Goal: Task Accomplishment & Management: Manage account settings

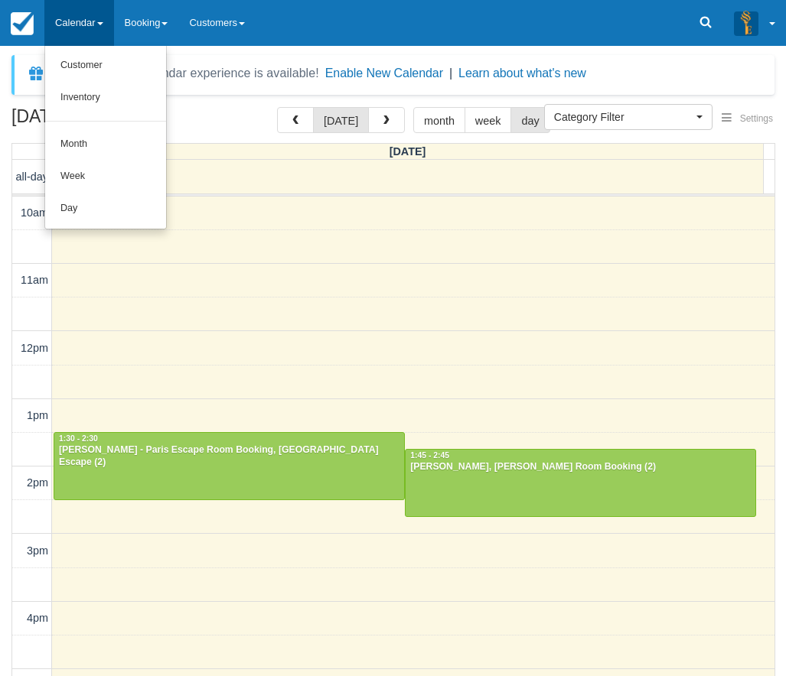
select select
click at [64, 207] on link "Day" at bounding box center [105, 209] width 121 height 32
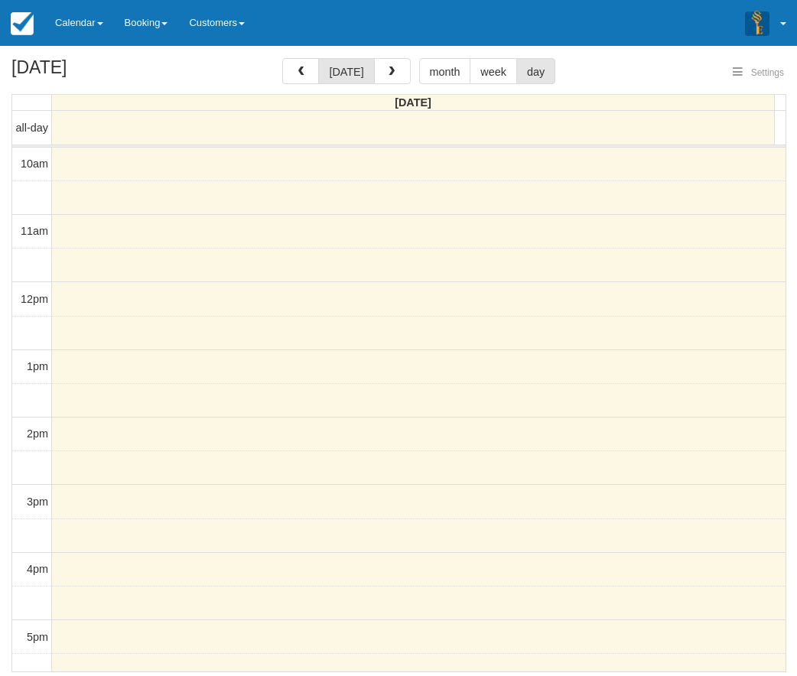
select select
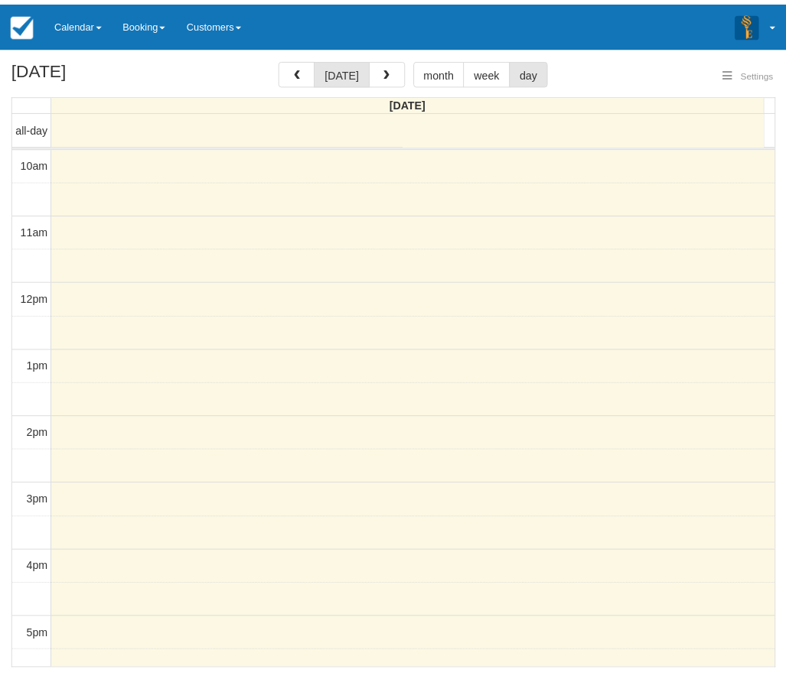
scroll to position [68, 0]
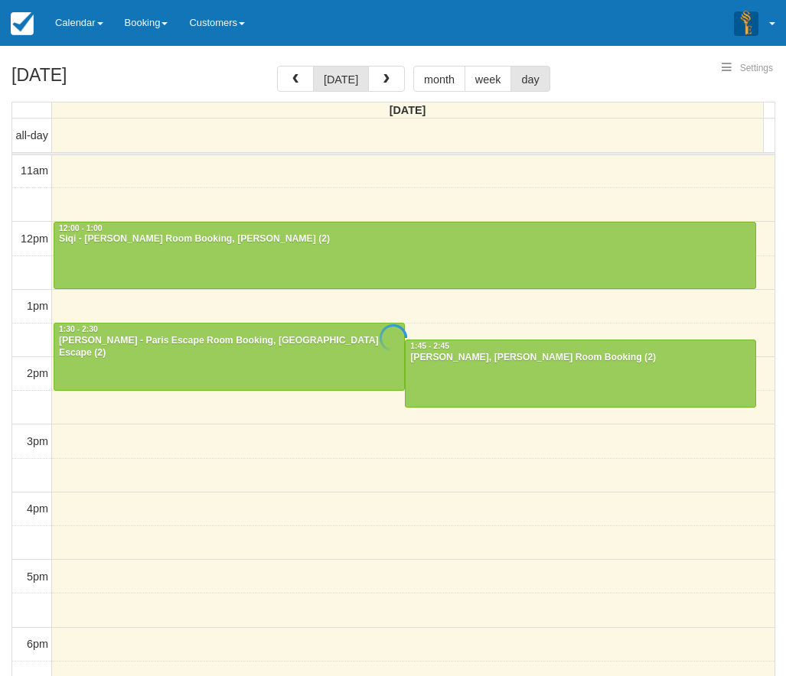
select select
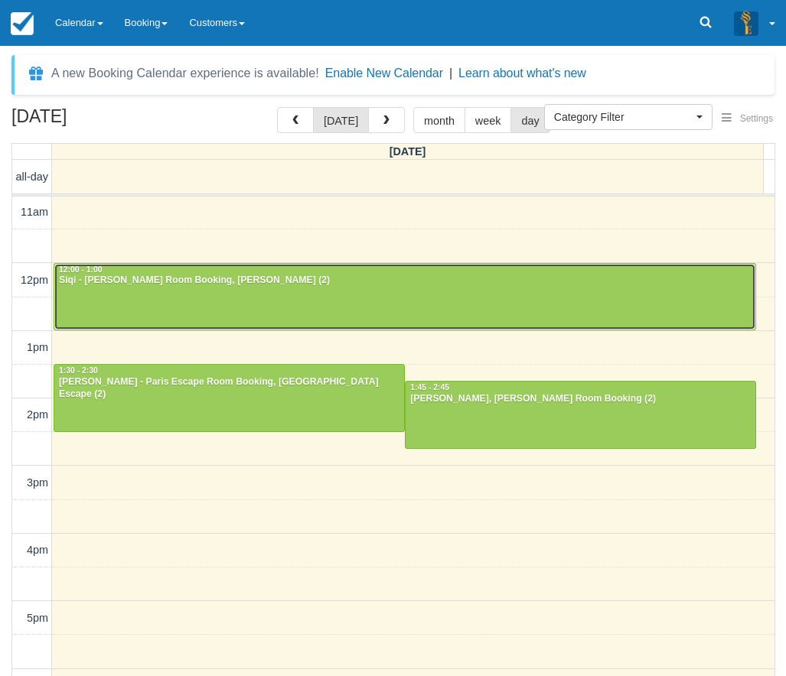
click at [216, 301] on div at bounding box center [404, 297] width 701 height 66
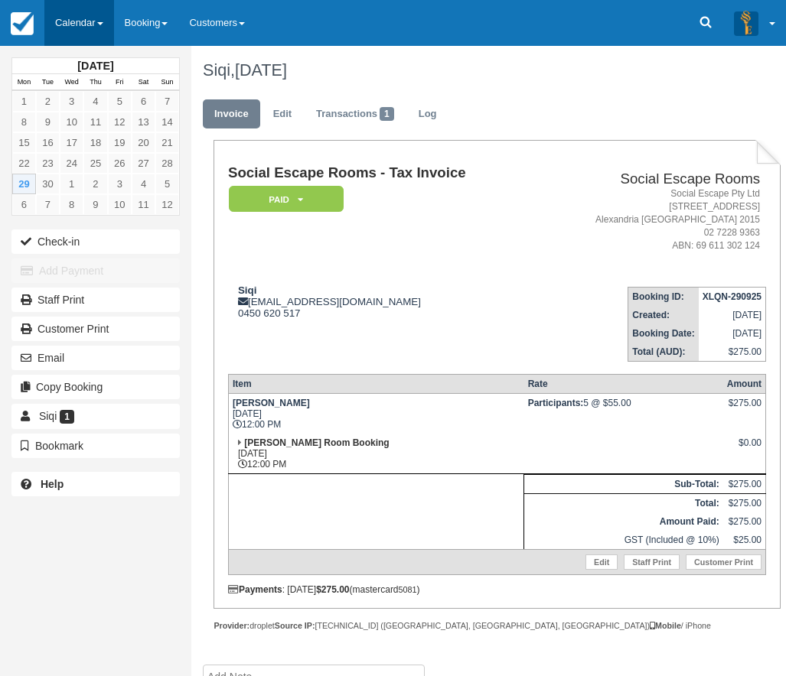
click at [90, 18] on link "Calendar" at bounding box center [79, 23] width 70 height 46
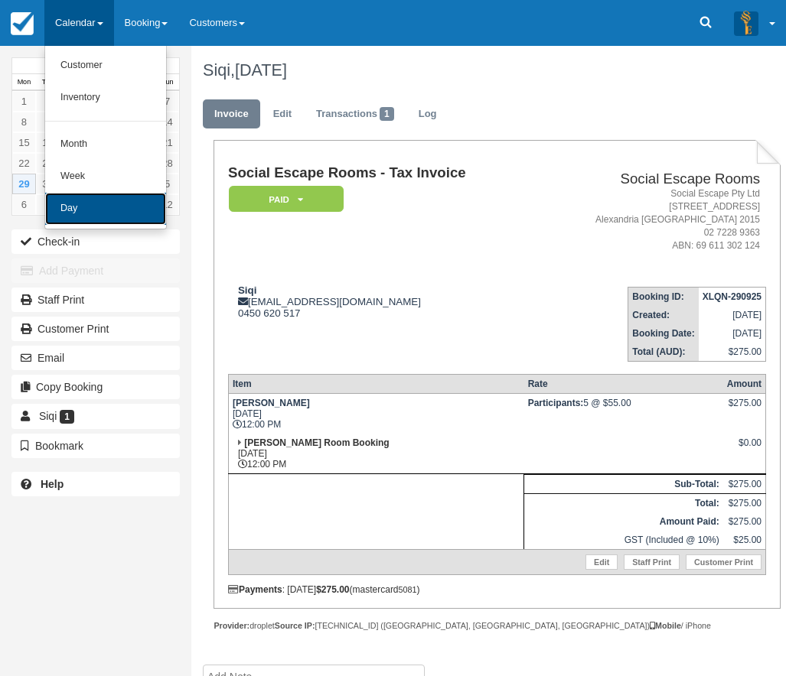
click at [73, 207] on link "Day" at bounding box center [105, 209] width 121 height 32
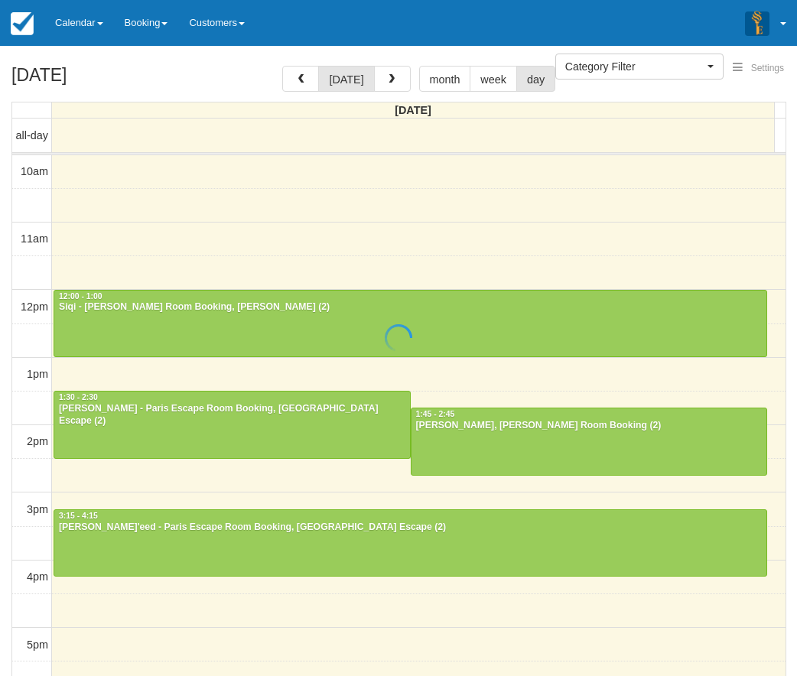
select select
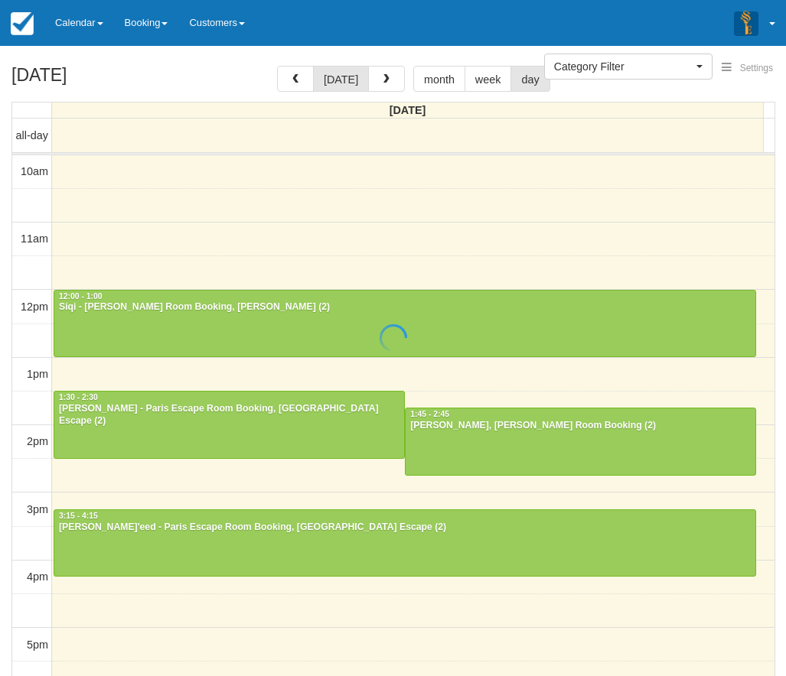
scroll to position [136, 0]
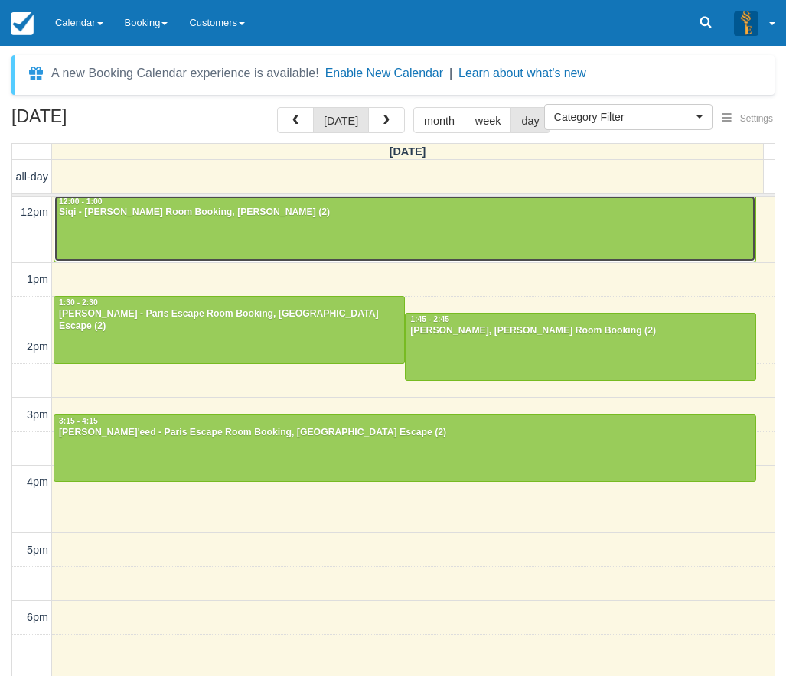
click at [80, 219] on div "Siqi - [PERSON_NAME] Room Booking, [PERSON_NAME] (2)" at bounding box center [404, 213] width 693 height 12
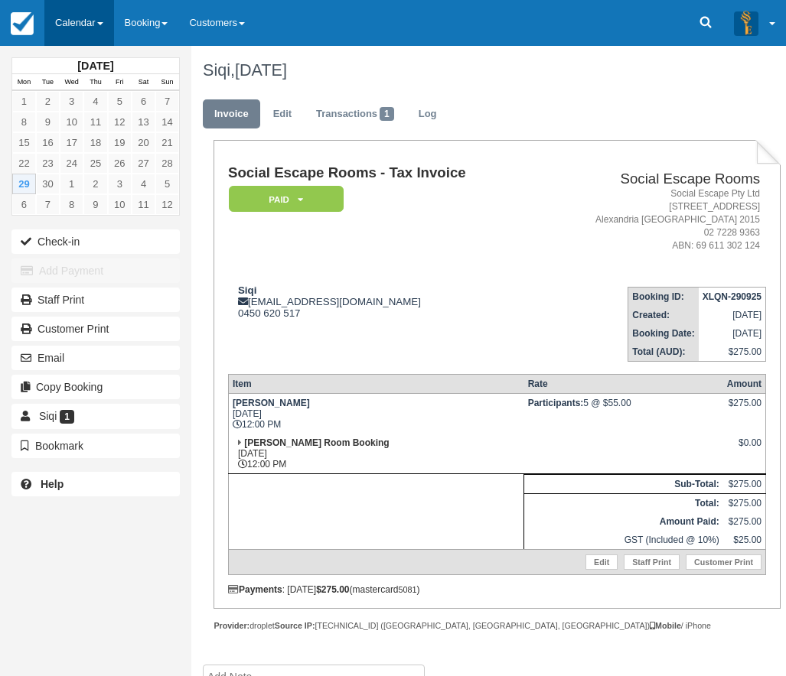
click at [99, 27] on link "Calendar" at bounding box center [79, 23] width 70 height 46
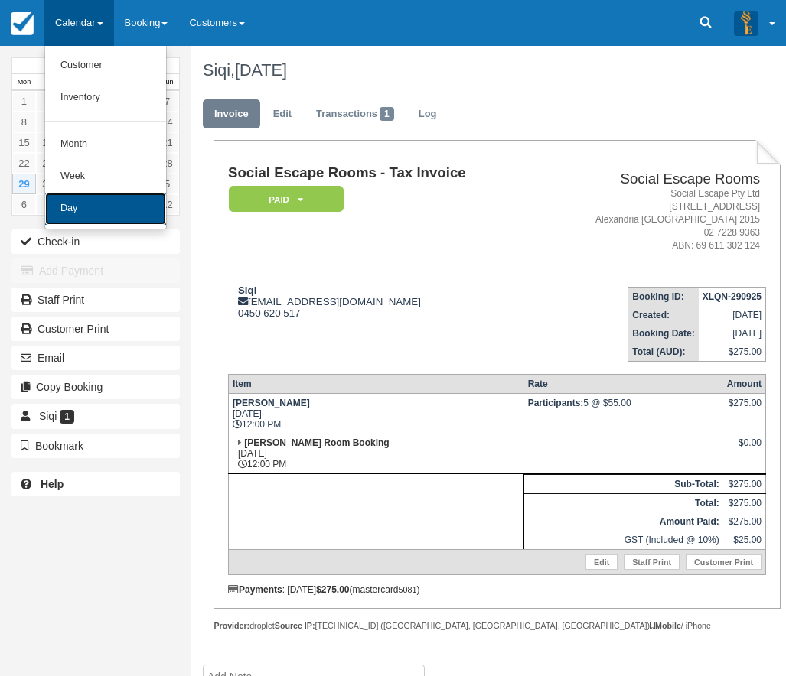
click at [93, 204] on link "Day" at bounding box center [105, 209] width 121 height 32
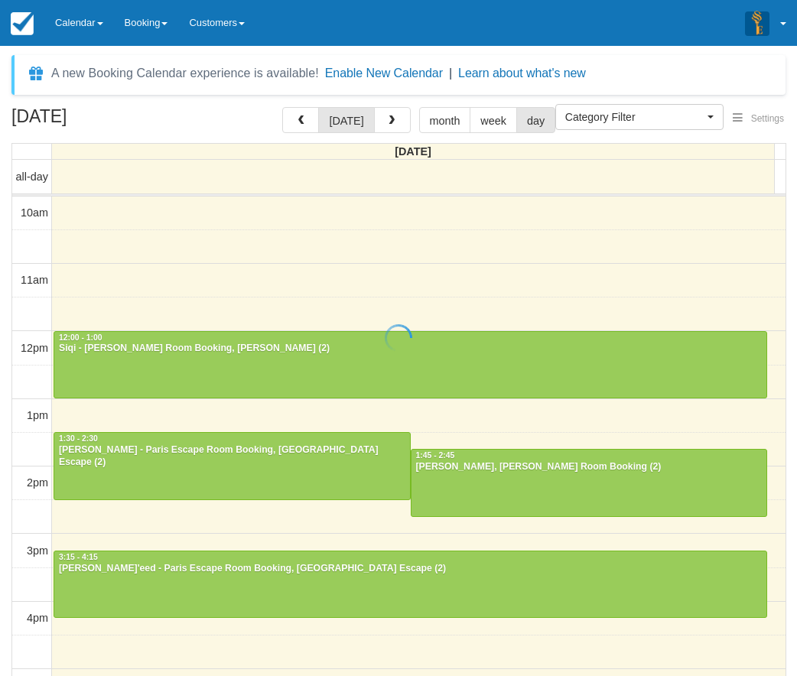
select select
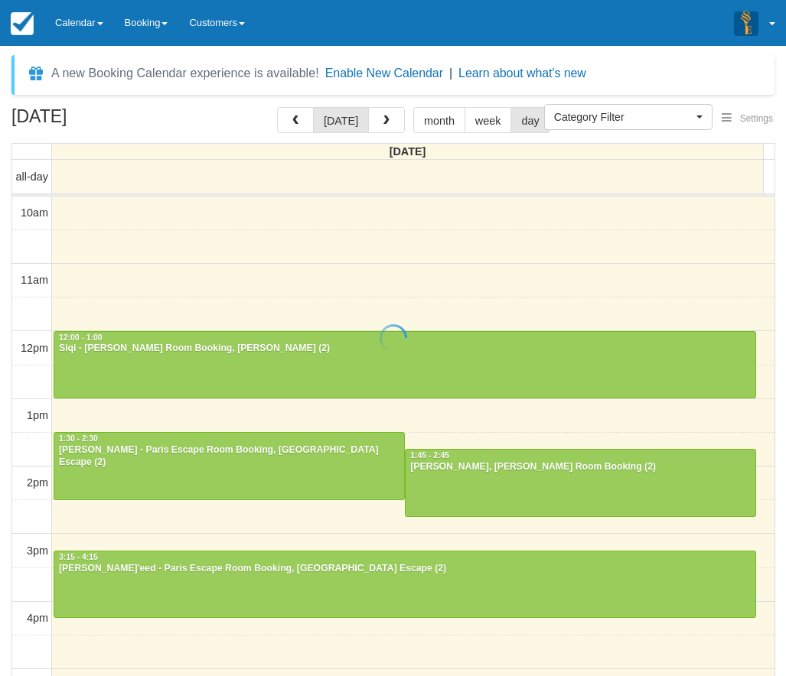
scroll to position [136, 0]
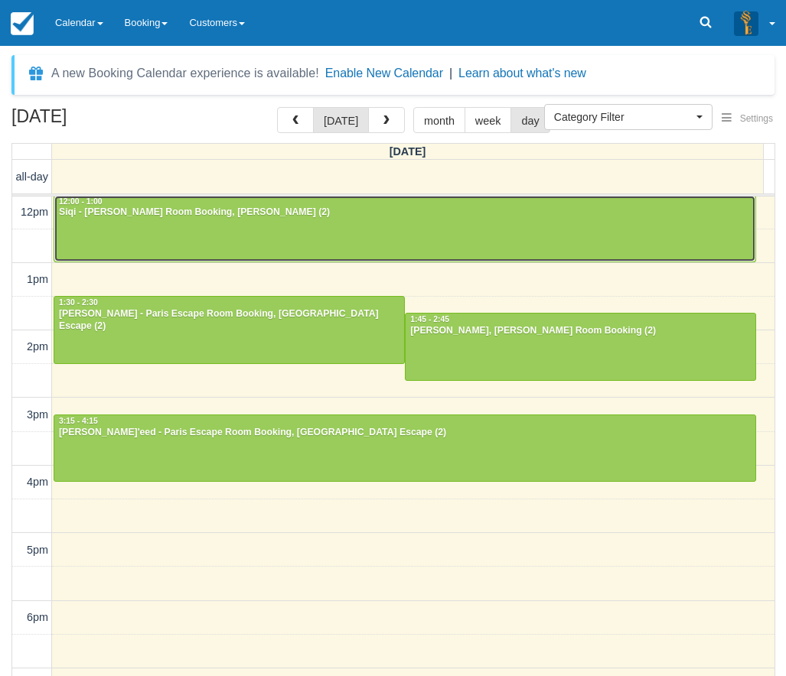
click at [112, 226] on div at bounding box center [404, 229] width 701 height 66
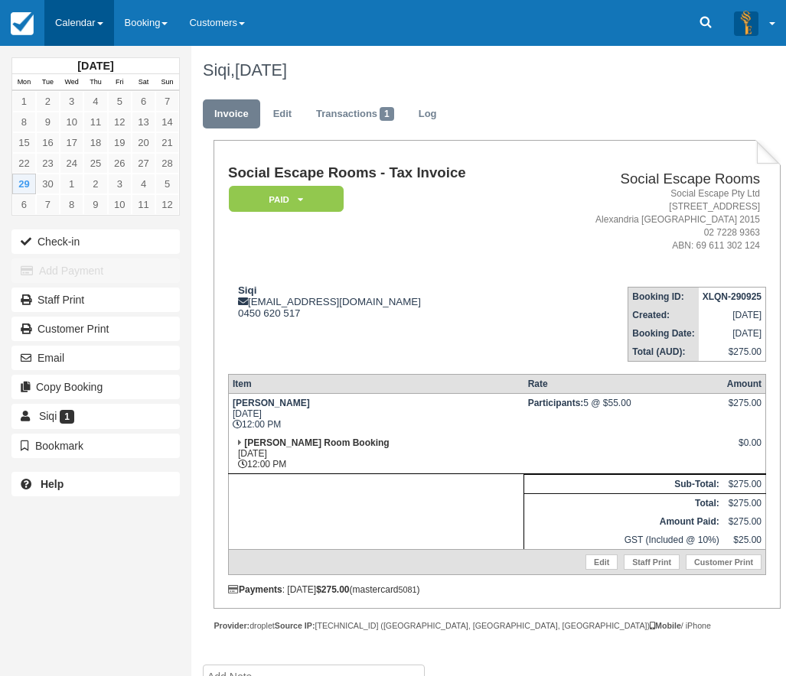
click at [76, 19] on link "Calendar" at bounding box center [79, 23] width 70 height 46
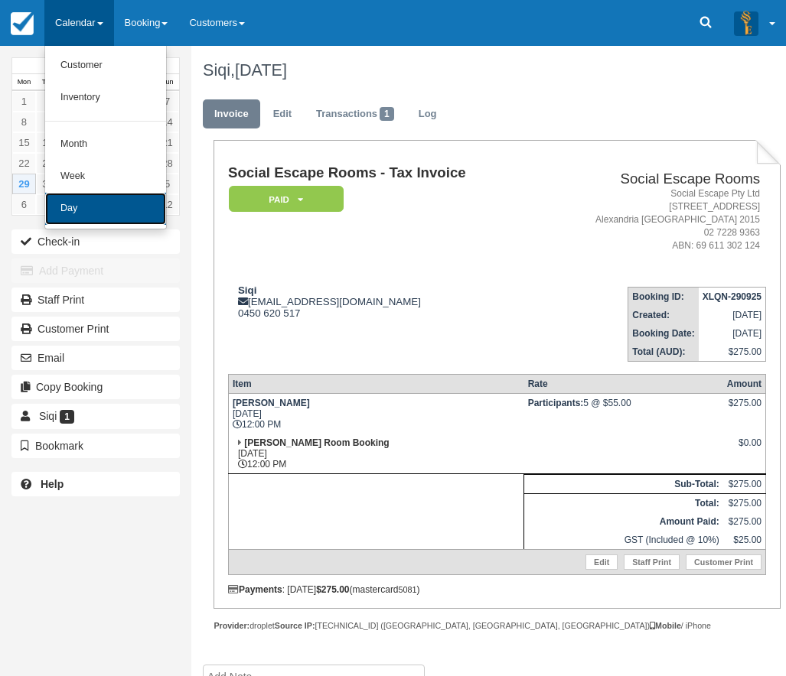
click at [73, 210] on link "Day" at bounding box center [105, 209] width 121 height 32
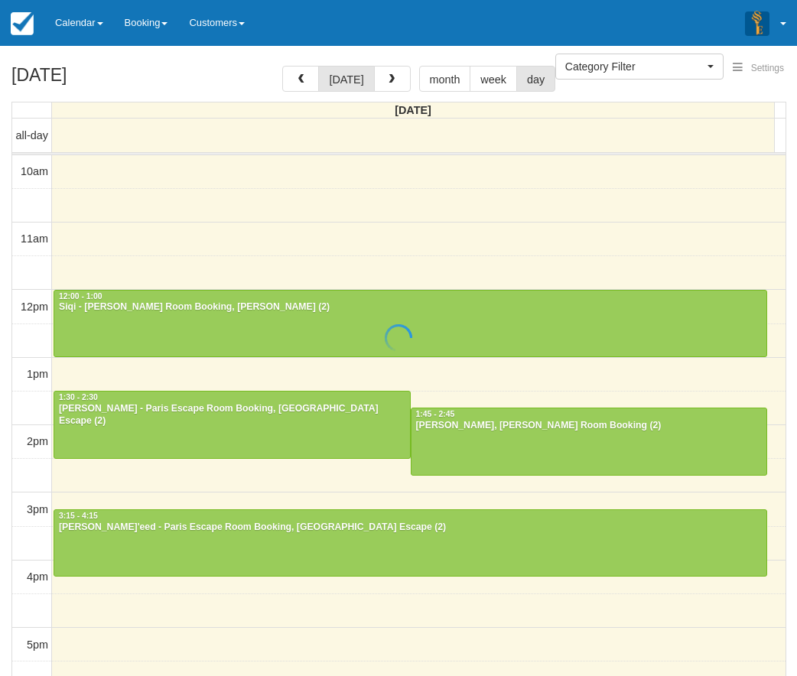
select select
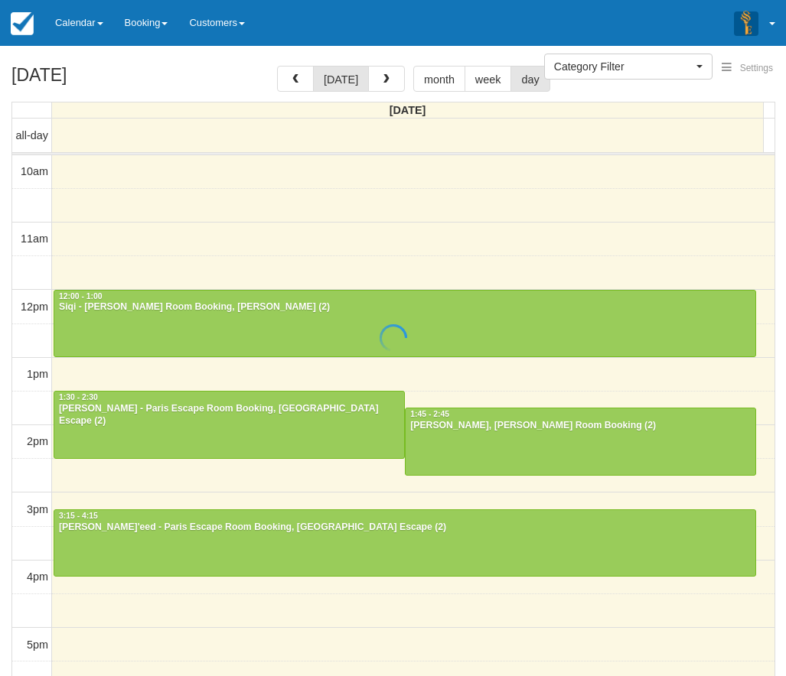
scroll to position [136, 0]
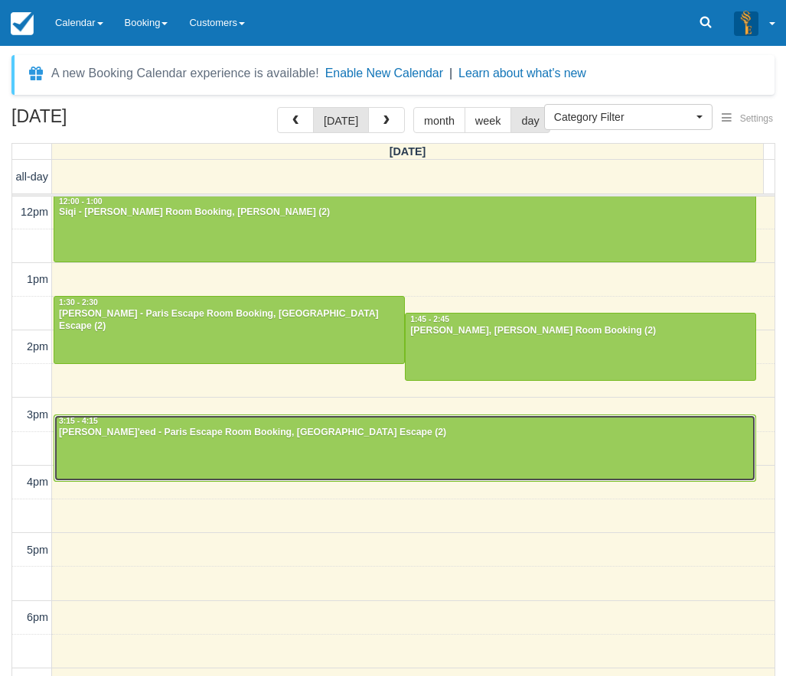
click at [116, 444] on div at bounding box center [404, 448] width 701 height 66
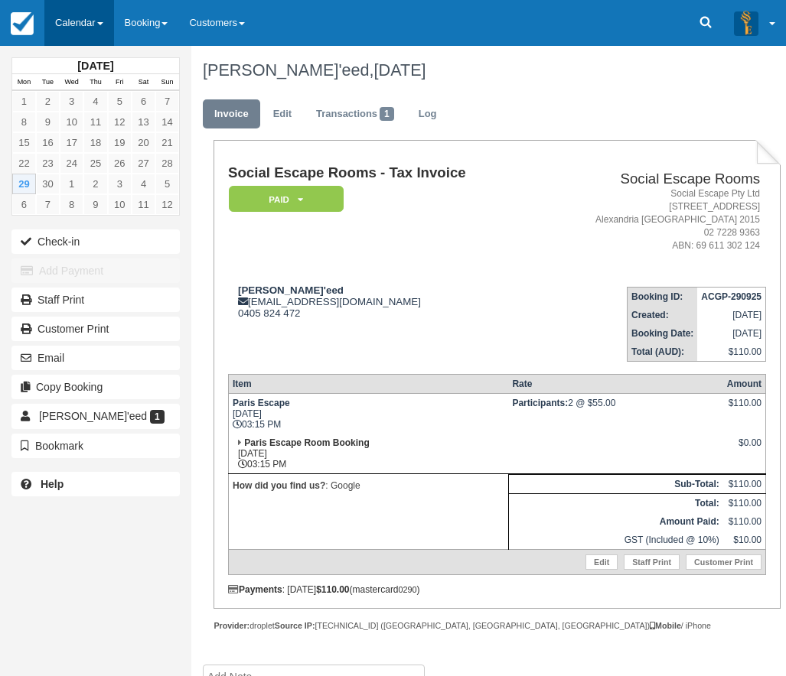
click at [76, 26] on link "Calendar" at bounding box center [79, 23] width 70 height 46
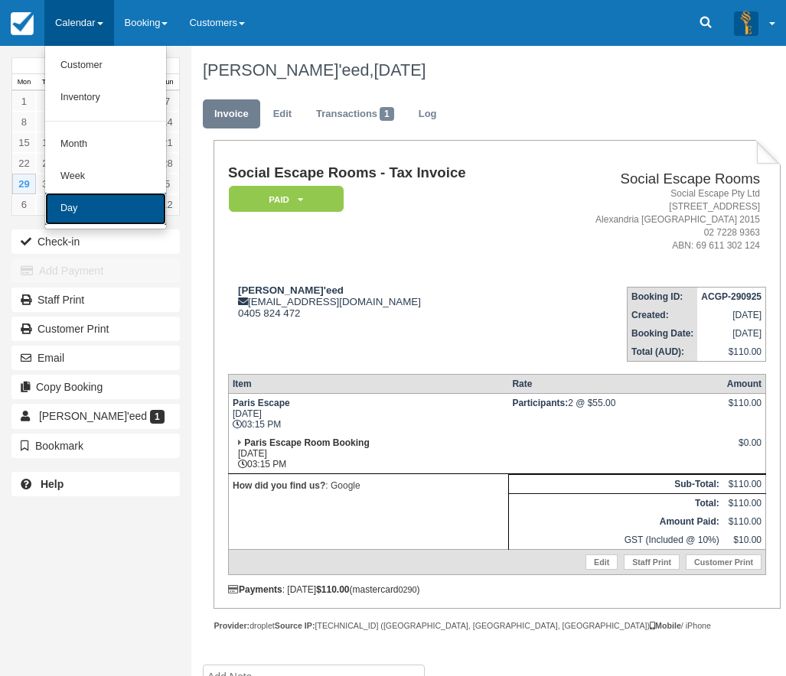
click at [89, 210] on link "Day" at bounding box center [105, 209] width 121 height 32
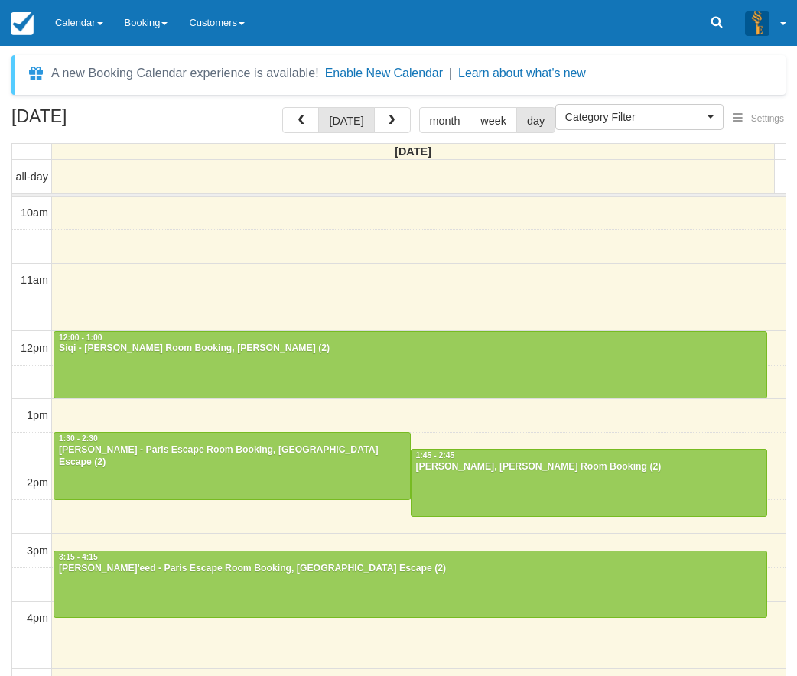
select select
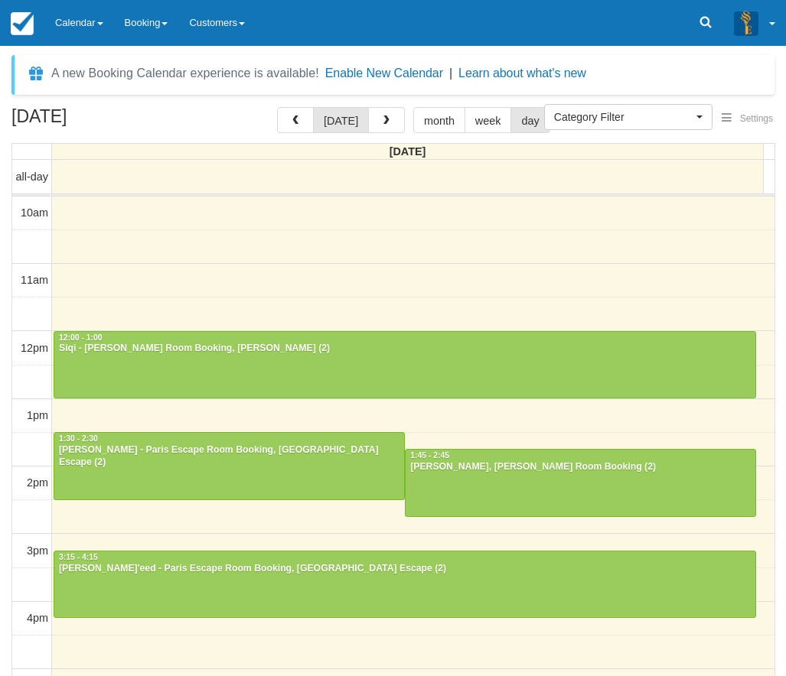
scroll to position [136, 0]
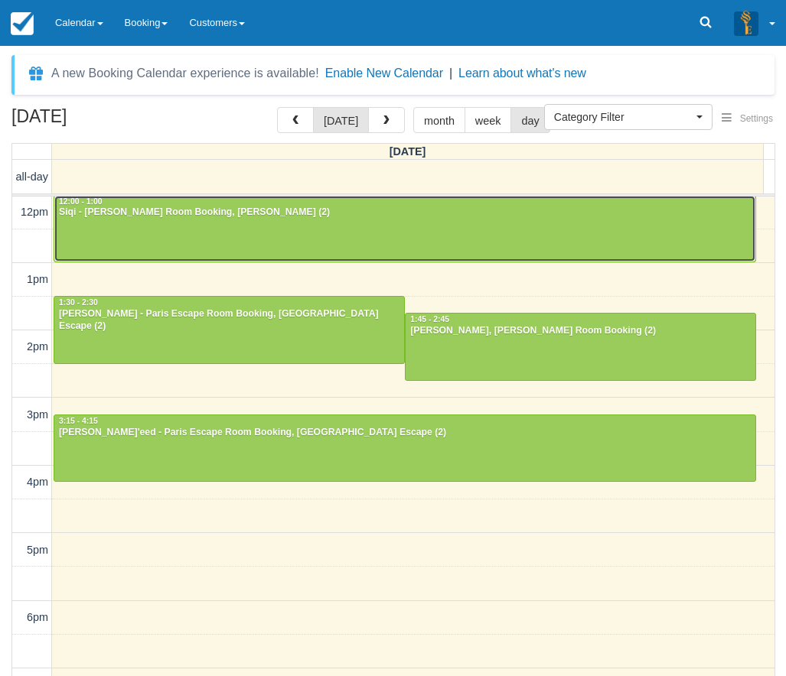
click at [132, 228] on div at bounding box center [404, 229] width 701 height 66
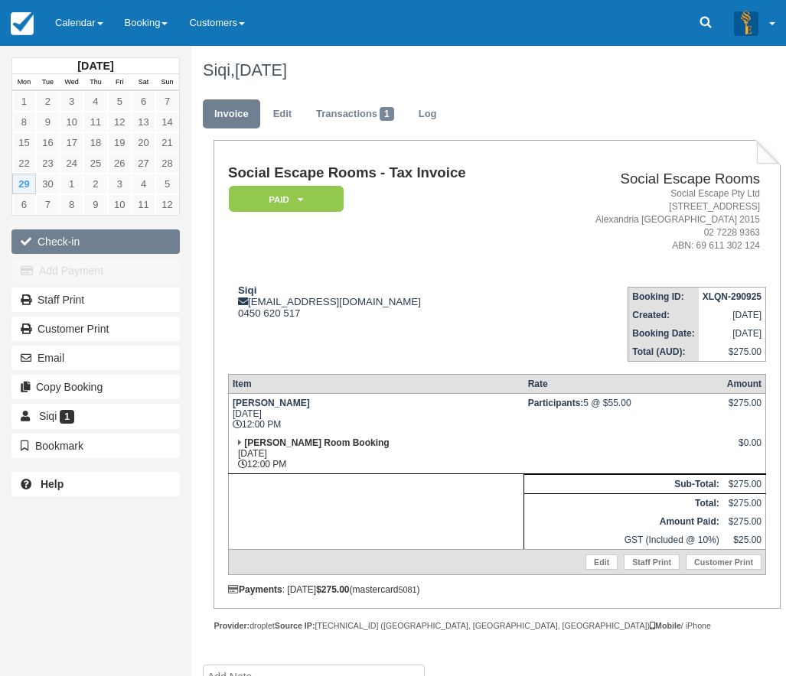
click at [61, 248] on button "Check-in" at bounding box center [95, 242] width 168 height 24
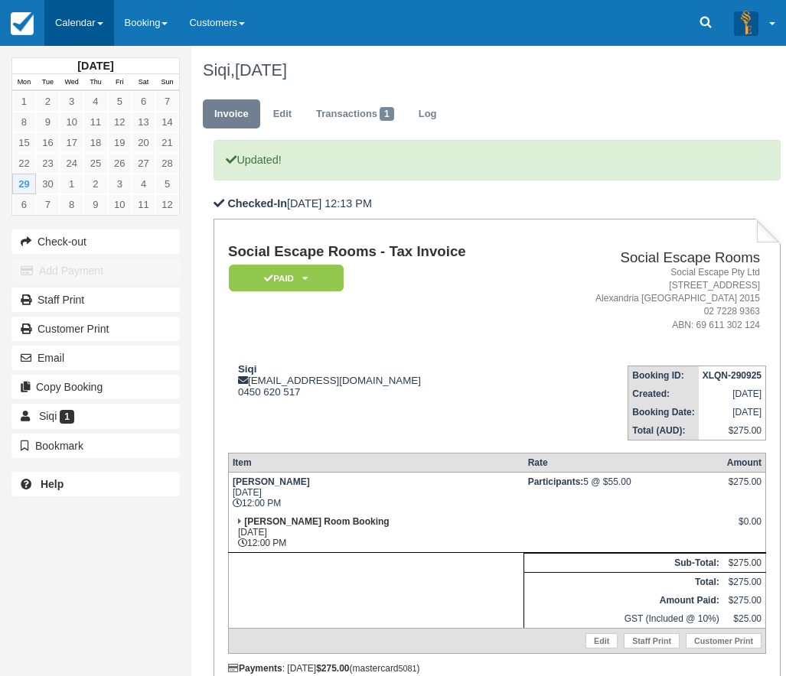
click at [73, 24] on link "Calendar" at bounding box center [79, 23] width 70 height 46
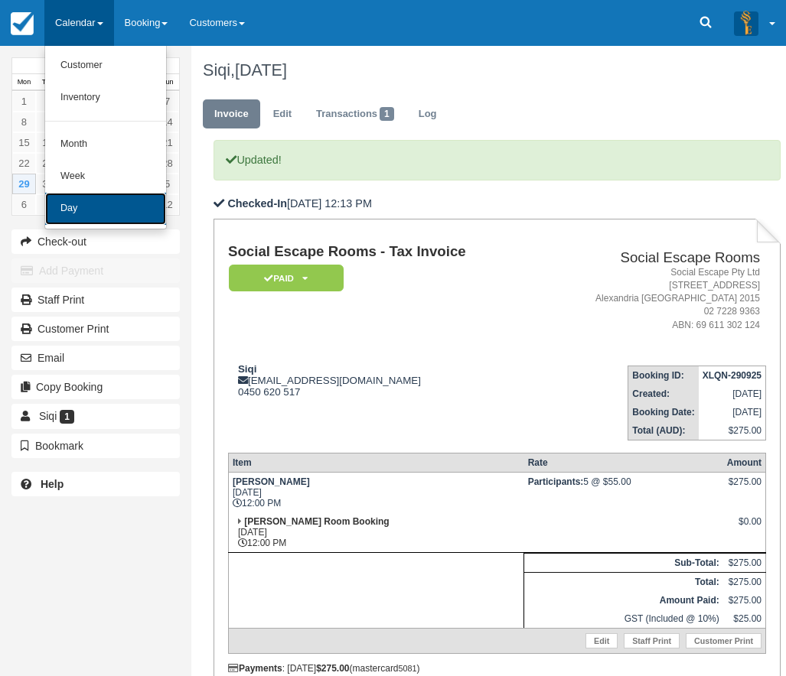
click at [88, 204] on link "Day" at bounding box center [105, 209] width 121 height 32
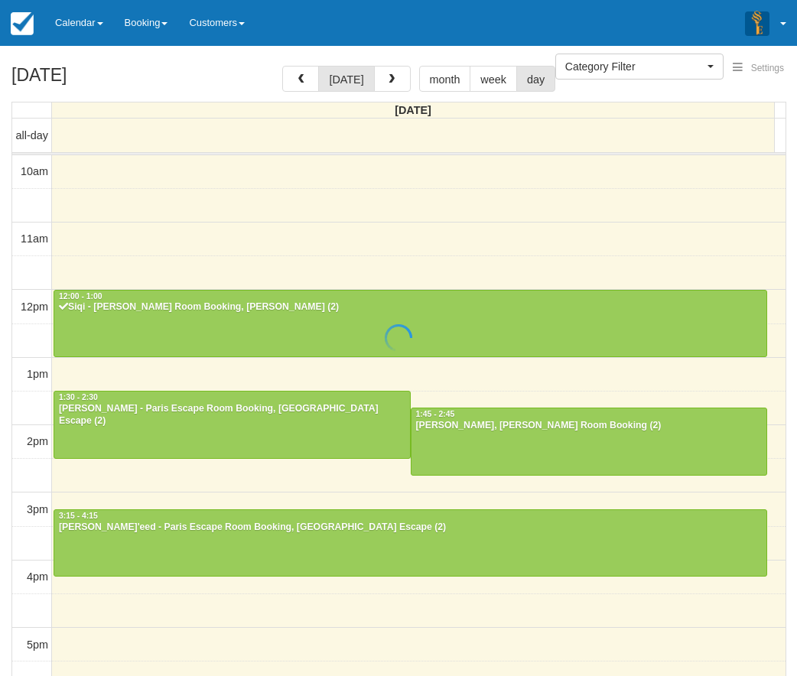
select select
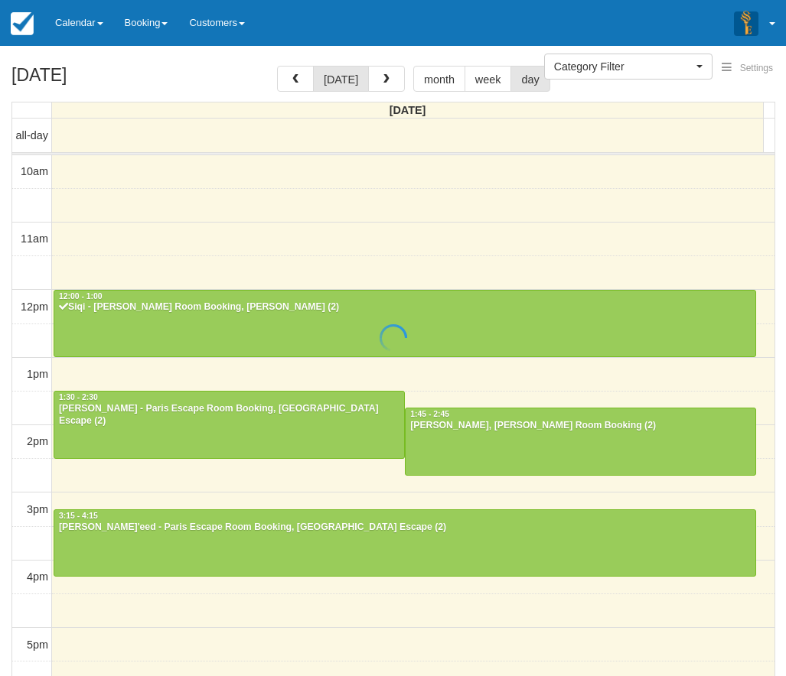
scroll to position [136, 0]
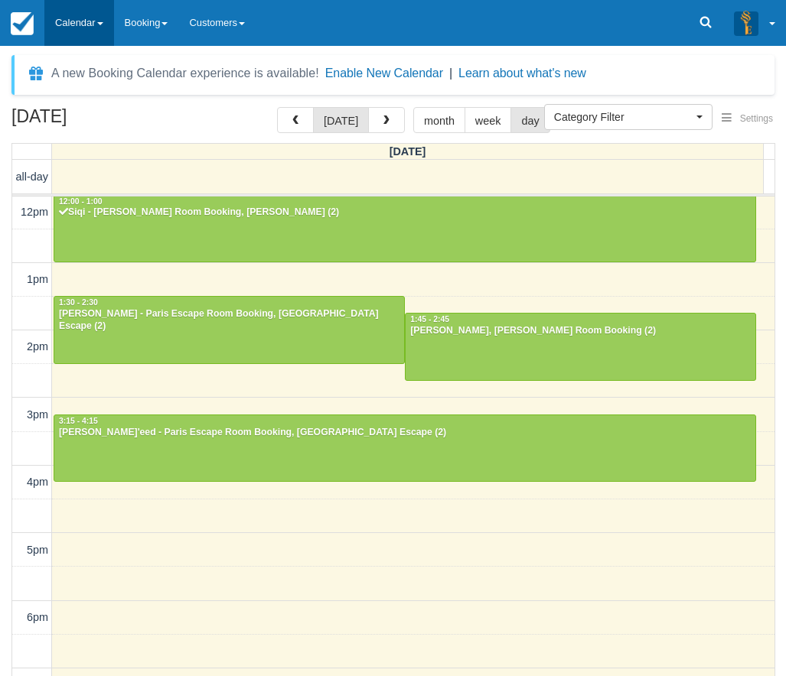
click at [90, 26] on link "Calendar" at bounding box center [79, 23] width 70 height 46
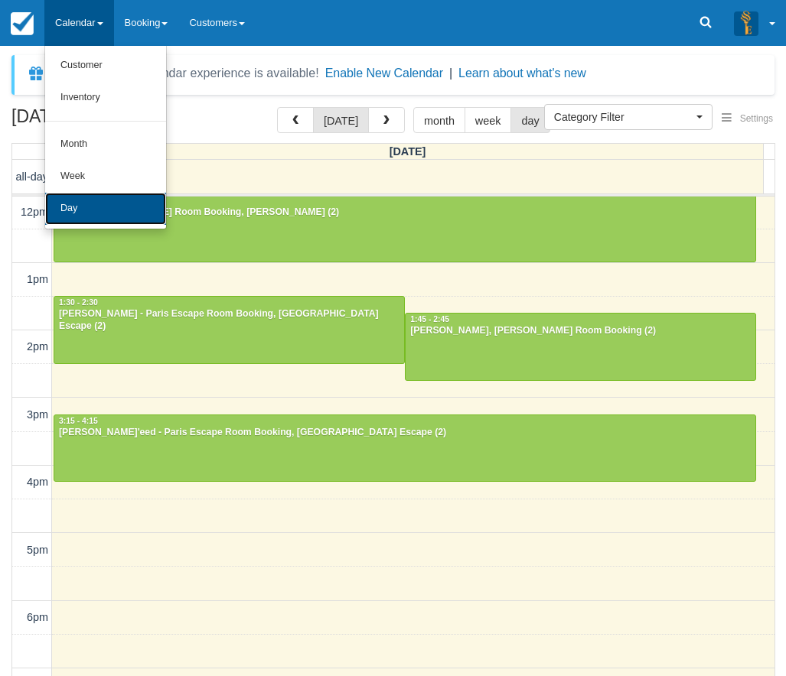
click at [80, 199] on link "Day" at bounding box center [105, 209] width 121 height 32
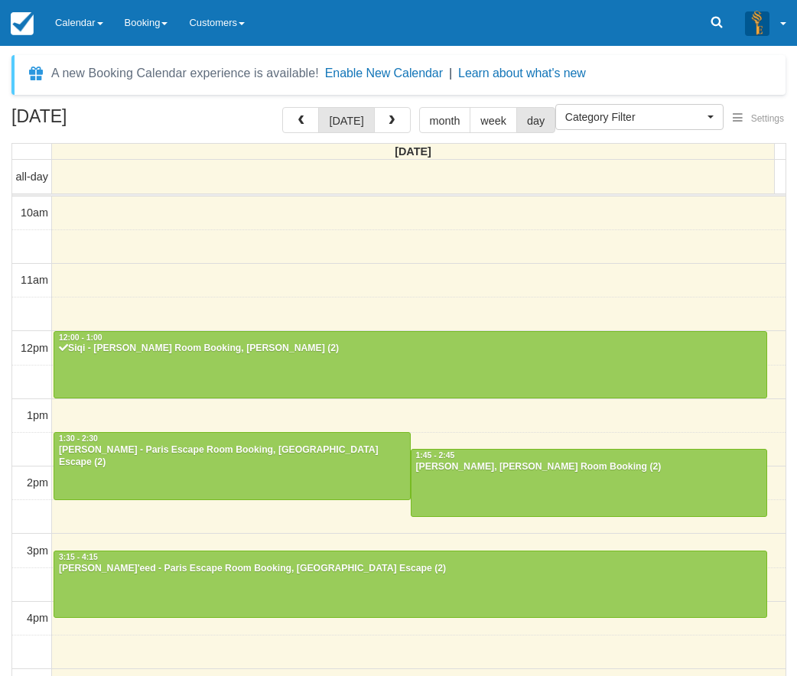
select select
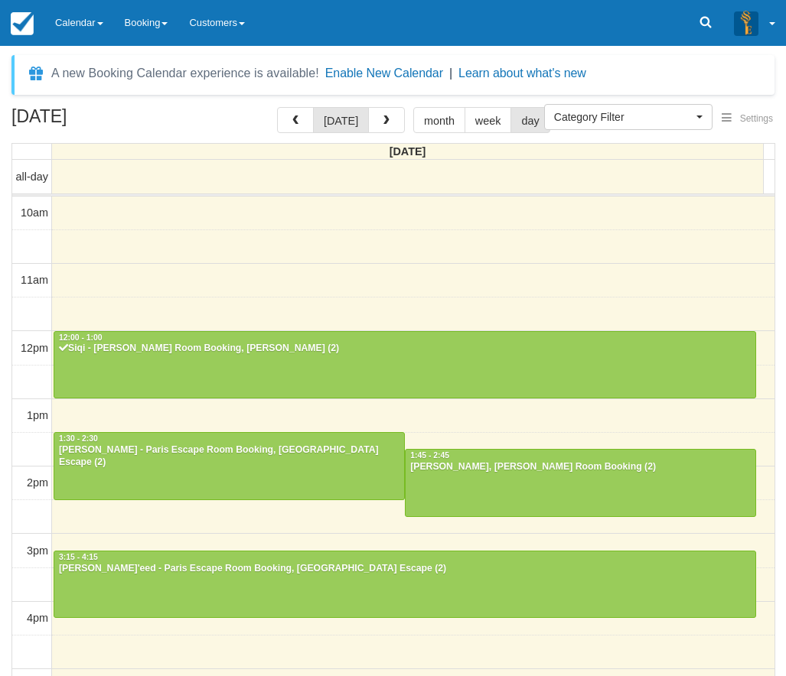
scroll to position [136, 0]
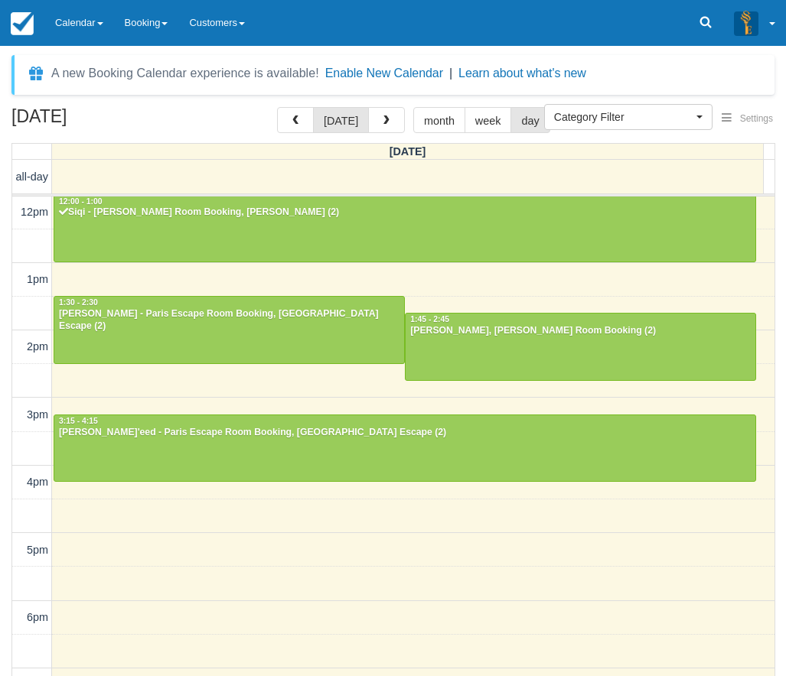
click at [556, 20] on div "Menu Calendar Customer Inventory Month Week Day Booking Notes New Booking Merch…" at bounding box center [393, 23] width 786 height 46
